Goal: Task Accomplishment & Management: Manage account settings

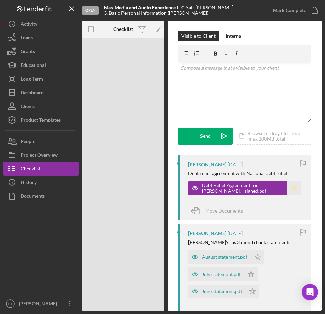
click at [294, 187] on polygon "button" at bounding box center [295, 187] width 6 height 5
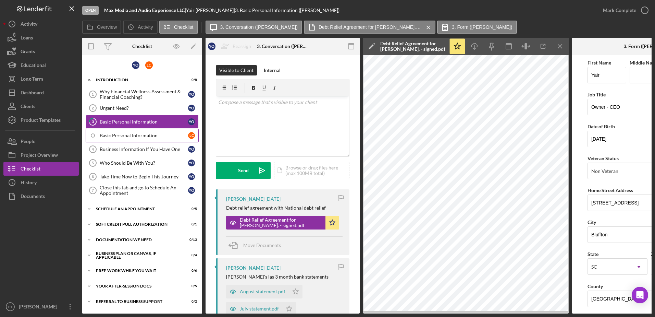
click at [112, 134] on div "Basic Personal Information" at bounding box center [144, 135] width 88 height 5
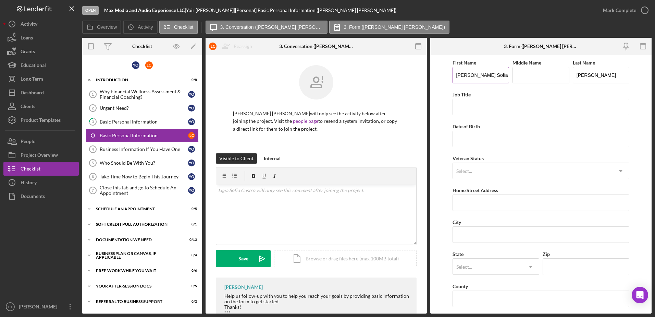
click at [325, 75] on input "[PERSON_NAME] Sofia" at bounding box center [481, 75] width 57 height 16
click at [38, 143] on button "People" at bounding box center [40, 141] width 75 height 14
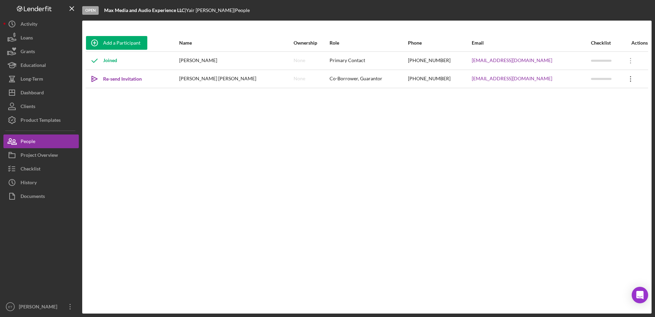
click at [325, 80] on icon "Icon/Overflow" at bounding box center [630, 78] width 17 height 17
click at [325, 296] on icon "Open Intercom Messenger" at bounding box center [640, 294] width 8 height 9
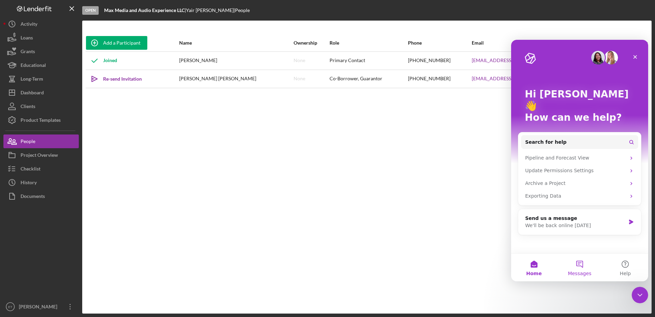
click at [325, 267] on button "Messages" at bounding box center [580, 267] width 46 height 27
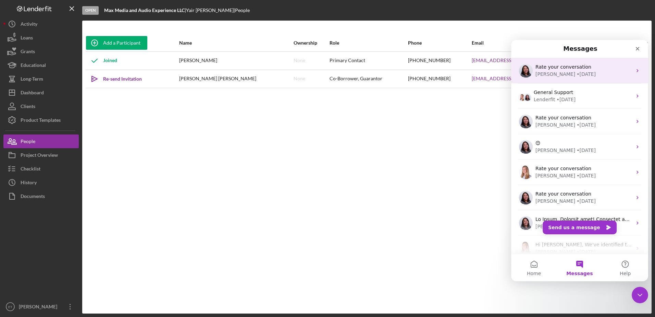
click at [325, 75] on div "• [DATE]" at bounding box center [586, 74] width 19 height 7
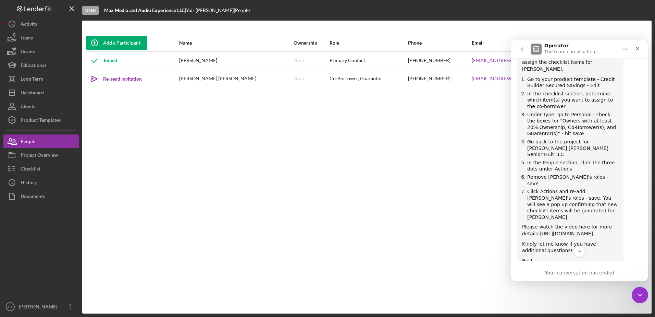
scroll to position [456, 0]
click at [325, 120] on div "Add a Participant Name Ownership Role Phone Email Checklist Actions Joined [PER…" at bounding box center [366, 166] width 569 height 265
click at [325, 135] on div "Add a Participant Name Ownership Role Phone Email Checklist Actions Joined [PER…" at bounding box center [366, 166] width 569 height 265
click at [325, 48] on div "Close" at bounding box center [637, 48] width 12 height 12
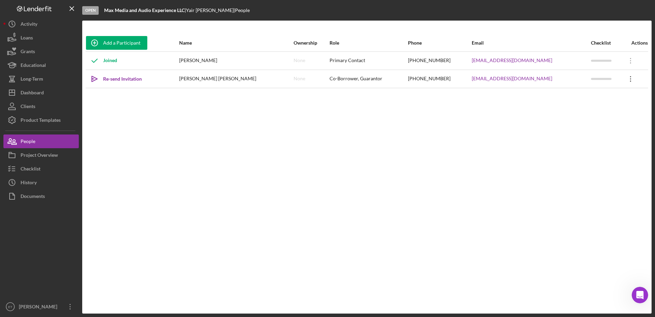
scroll to position [617, 0]
click at [325, 79] on icon "Icon/Overflow" at bounding box center [630, 78] width 17 height 17
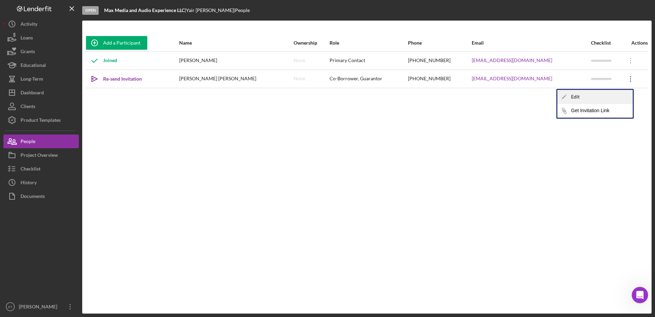
click at [325, 93] on div "Icon/Edit Edit" at bounding box center [594, 97] width 75 height 14
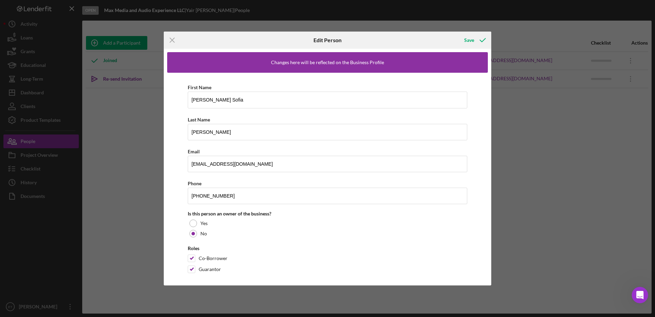
scroll to position [5, 0]
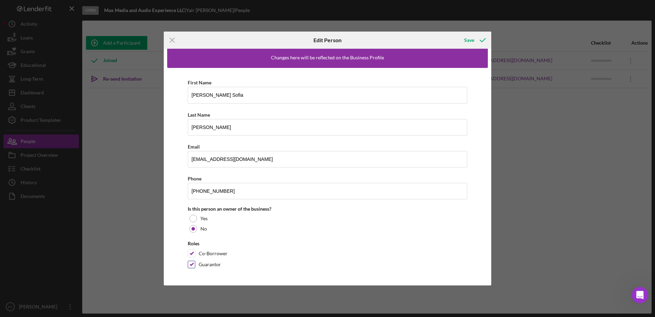
drag, startPoint x: 193, startPoint y: 255, endPoint x: 190, endPoint y: 266, distance: 10.6
click at [190, 266] on div "Roles Co-Borrower Guarantor" at bounding box center [328, 256] width 280 height 31
click at [190, 266] on input "Guarantor" at bounding box center [191, 264] width 7 height 7
checkbox input "false"
click at [189, 255] on input "Co-Borrower" at bounding box center [191, 253] width 7 height 7
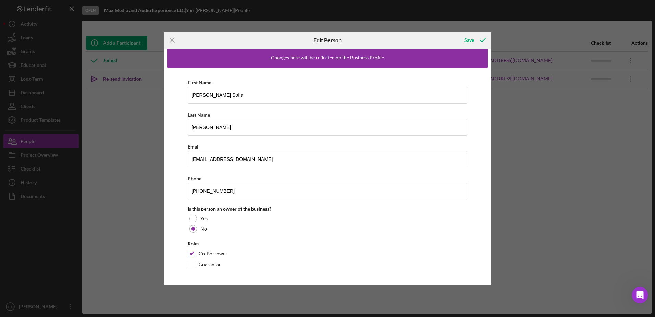
checkbox input "false"
click at [325, 42] on div "Save" at bounding box center [469, 40] width 10 height 14
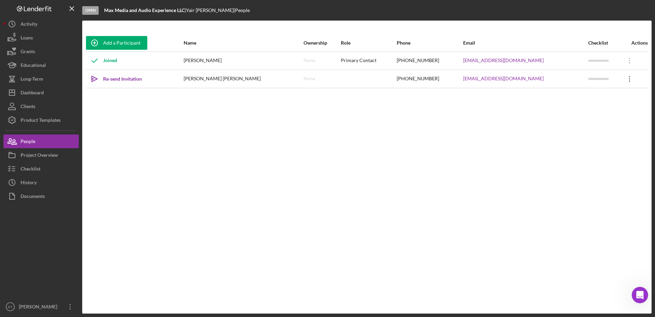
click at [325, 79] on icon "Icon/Overflow" at bounding box center [629, 78] width 17 height 17
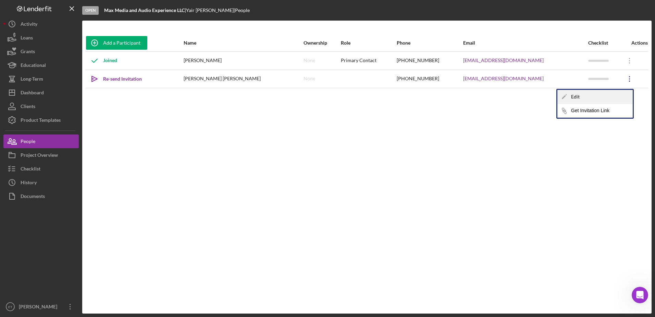
click at [325, 97] on div "Icon/Edit Edit" at bounding box center [594, 97] width 75 height 14
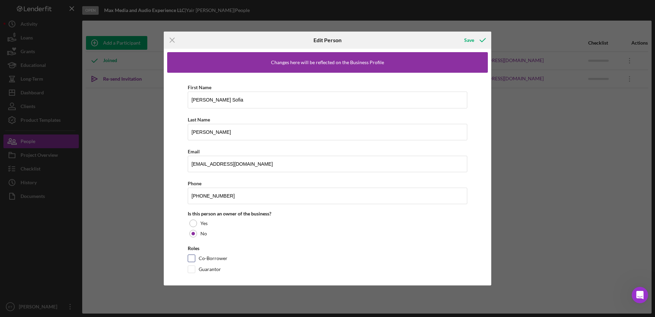
click at [194, 260] on input "Co-Borrower" at bounding box center [191, 258] width 7 height 7
checkbox input "true"
click at [193, 269] on input "Guarantor" at bounding box center [191, 269] width 7 height 7
checkbox input "true"
click at [325, 40] on div "Save" at bounding box center [469, 40] width 10 height 14
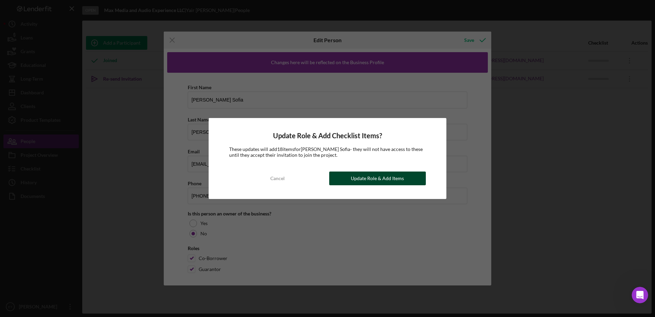
click at [325, 181] on div "Update Role & Add Items" at bounding box center [377, 178] width 53 height 14
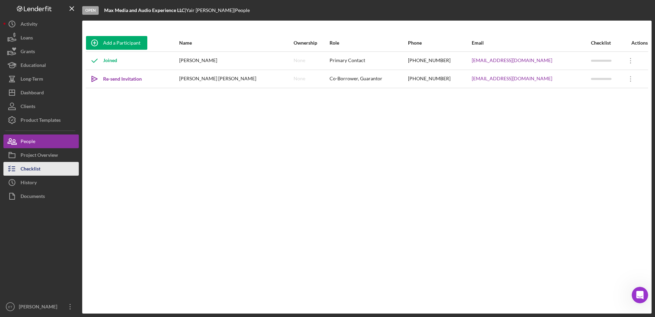
click at [32, 170] on div "Checklist" at bounding box center [31, 169] width 20 height 15
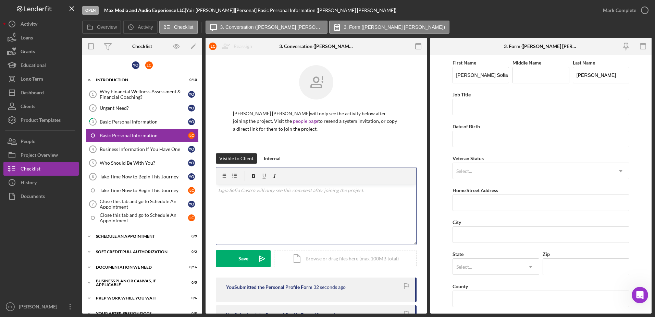
click at [252, 204] on div "v Color teal Color pink Remove color Add row above Add row below Add column bef…" at bounding box center [316, 214] width 200 height 60
click at [110, 252] on div "Soft Credit Pull Authorization" at bounding box center [145, 251] width 98 height 4
click at [114, 235] on div "Schedule An Appointment" at bounding box center [145, 236] width 98 height 4
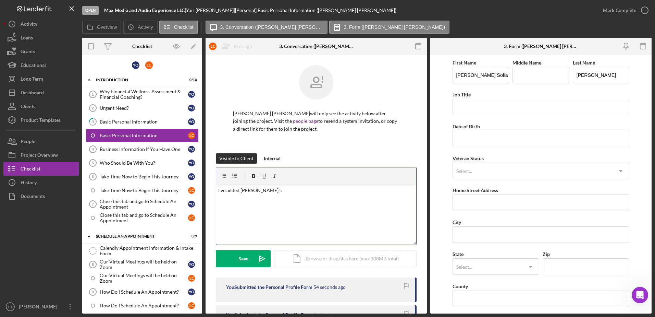
click at [267, 191] on p "I've added [PERSON_NAME]'s" at bounding box center [316, 190] width 196 height 8
